Goal: Information Seeking & Learning: Learn about a topic

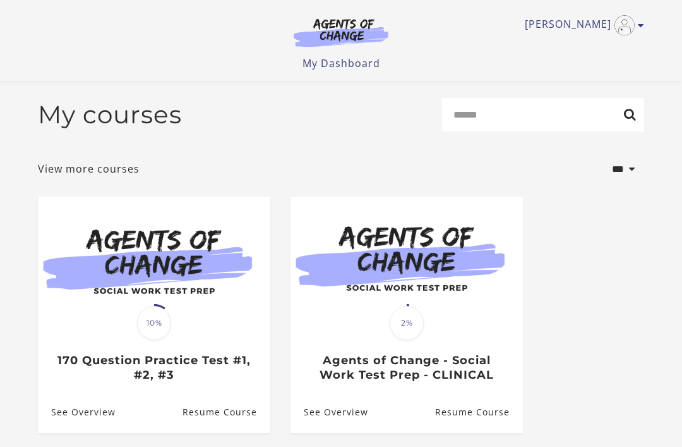
scroll to position [80, 0]
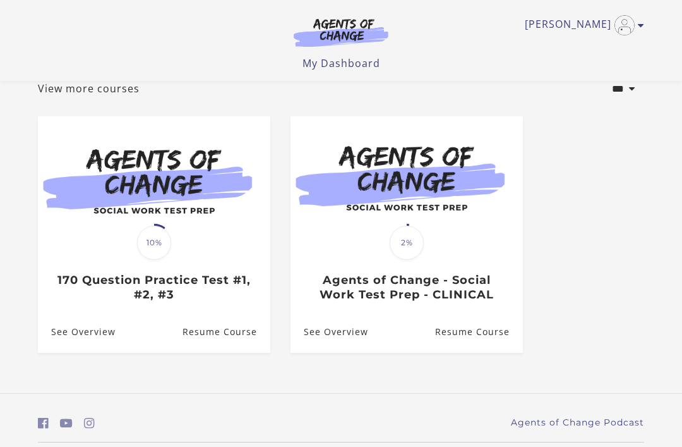
click at [70, 335] on link "See Overview" at bounding box center [77, 331] width 78 height 41
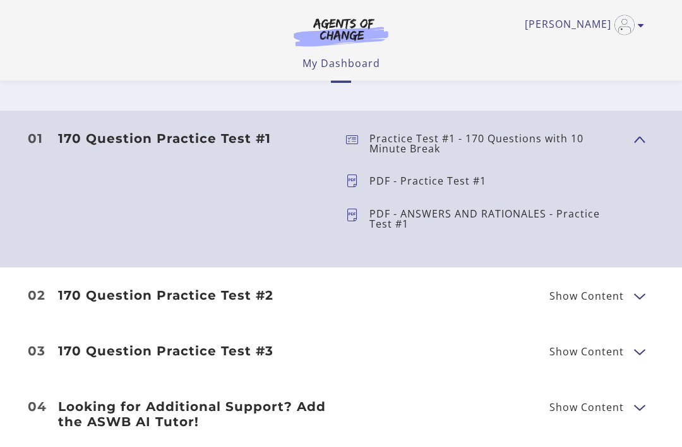
scroll to position [454, 0]
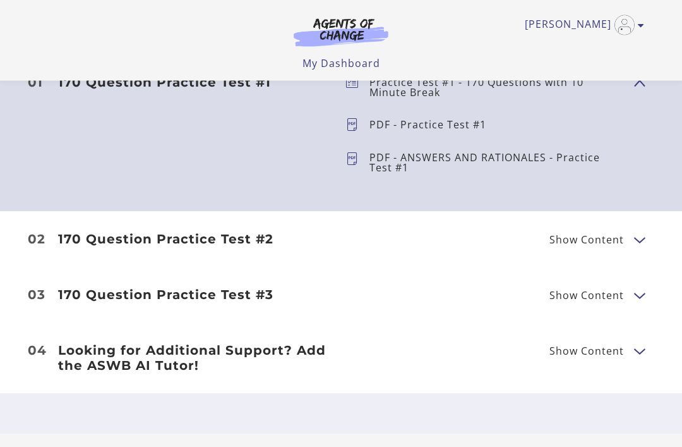
click at [635, 353] on button "Show Content" at bounding box center [639, 351] width 10 height 16
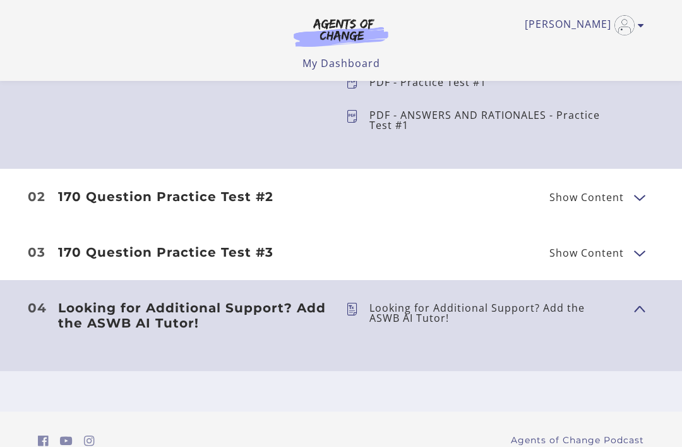
scroll to position [527, 0]
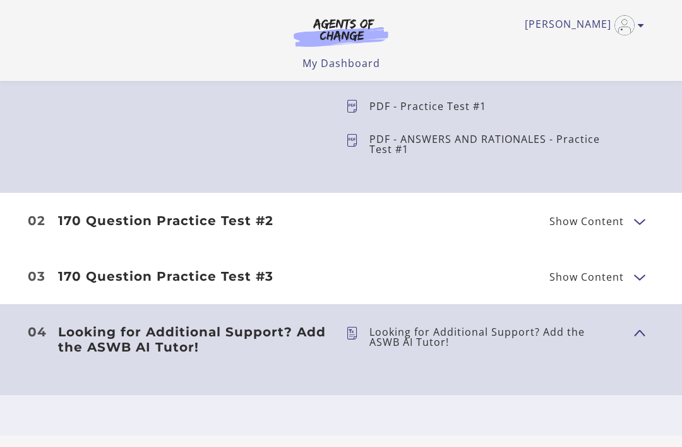
click at [629, 347] on div "Looking for Additional Support? Add the ASWB AI Tutor! Show Content Looking for…" at bounding box center [341, 349] width 627 height 51
click at [634, 354] on span "Show Content" at bounding box center [634, 332] width 0 height 111
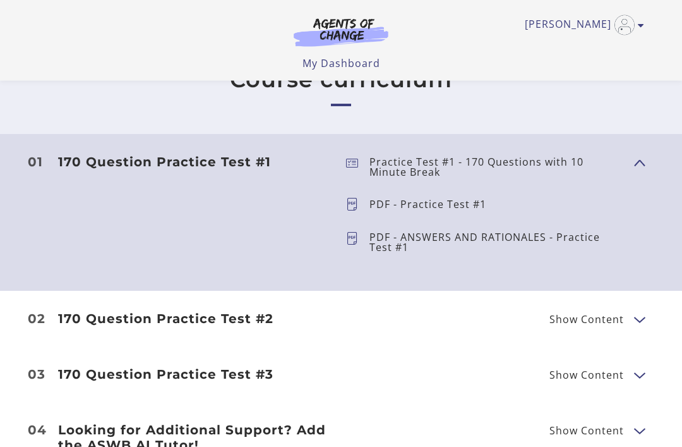
scroll to position [424, 0]
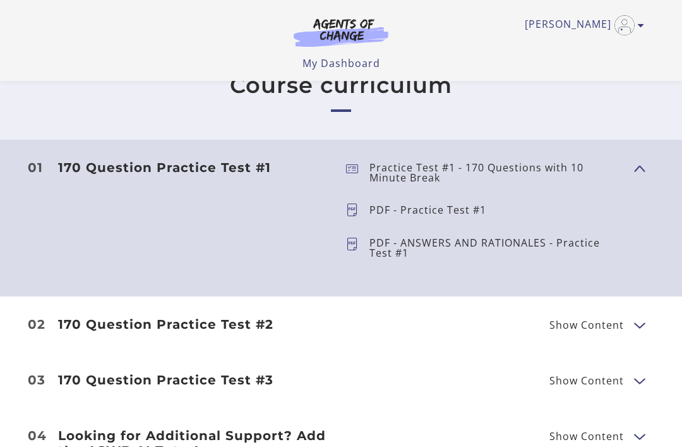
click at [551, 240] on p "PDF - ANSWERS AND RATIONALES - Practice Test #1" at bounding box center [497, 248] width 255 height 20
click at [400, 252] on p "PDF - ANSWERS AND RATIONALES - Practice Test #1" at bounding box center [497, 248] width 255 height 20
click at [397, 230] on ul "Practice Test #1 - 170 Questions with 10 Minute Break PDF - Practice Test #1 PD…" at bounding box center [480, 218] width 288 height 117
click at [403, 253] on p "PDF - ANSWERS AND RATIONALES - Practice Test #1" at bounding box center [497, 248] width 255 height 20
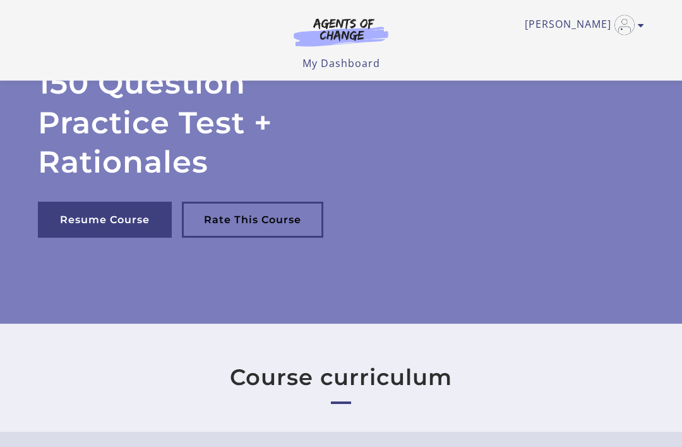
scroll to position [131, 0]
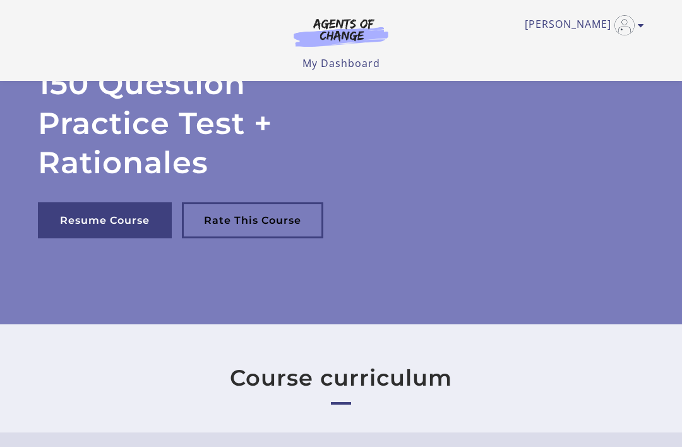
click at [111, 209] on link "Resume Course" at bounding box center [105, 220] width 134 height 36
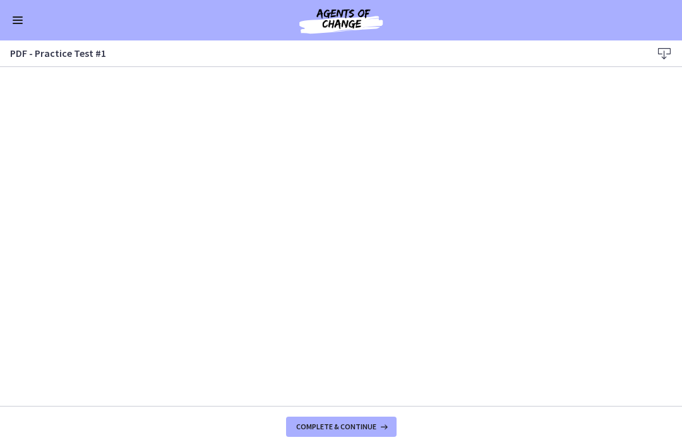
click at [674, 66] on div "PDF - Practice Test #1 Download Enable fullscreen" at bounding box center [341, 53] width 682 height 27
click at [630, 422] on footer "Complete & continue" at bounding box center [341, 426] width 682 height 41
click at [374, 416] on button "Complete & continue" at bounding box center [341, 426] width 111 height 20
click at [383, 433] on button "Complete & continue" at bounding box center [341, 426] width 111 height 20
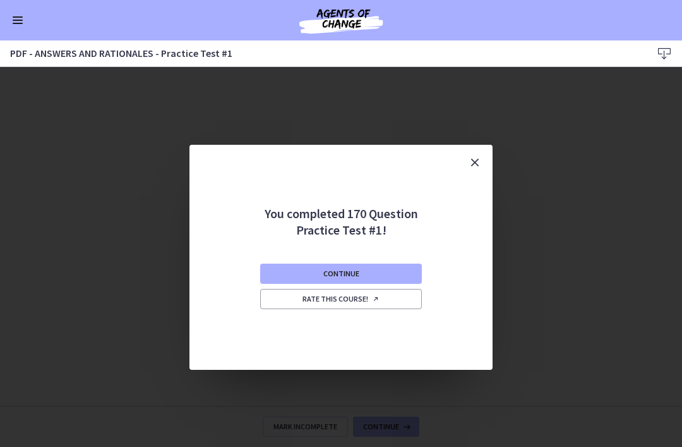
click at [410, 275] on button "Continue" at bounding box center [341, 273] width 162 height 20
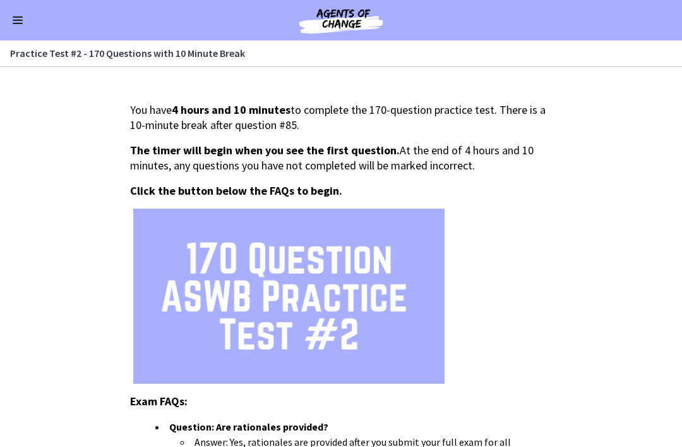
click at [171, 1] on div "Go to Dashboard" at bounding box center [341, 20] width 682 height 40
